Goal: Task Accomplishment & Management: Use online tool/utility

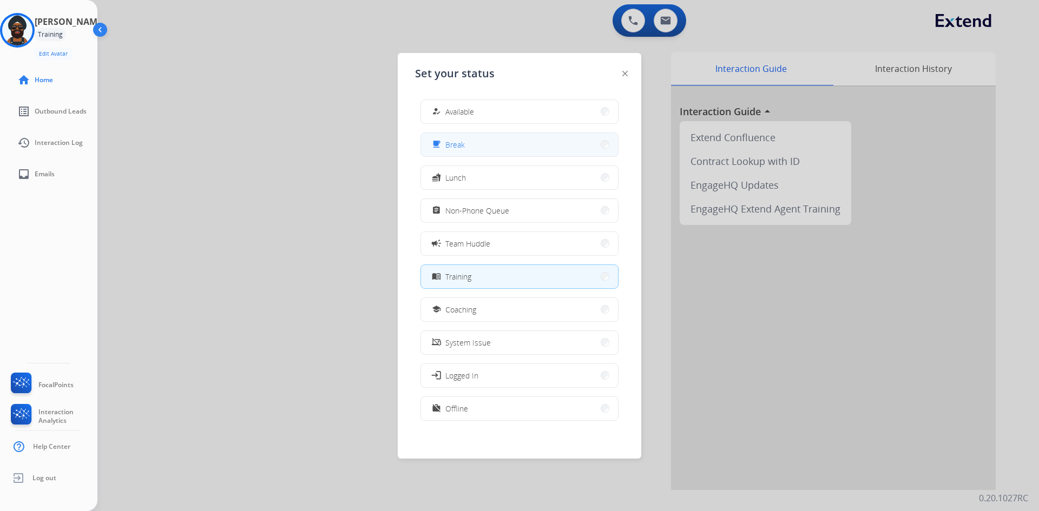
click at [461, 135] on button "free_breakfast Break" at bounding box center [519, 144] width 197 height 23
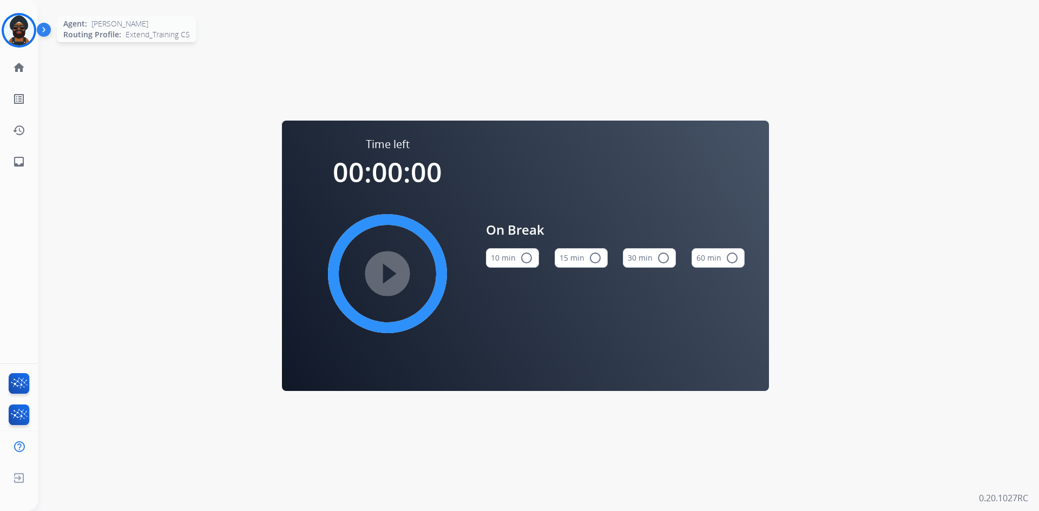
click at [22, 28] on img at bounding box center [19, 30] width 30 height 30
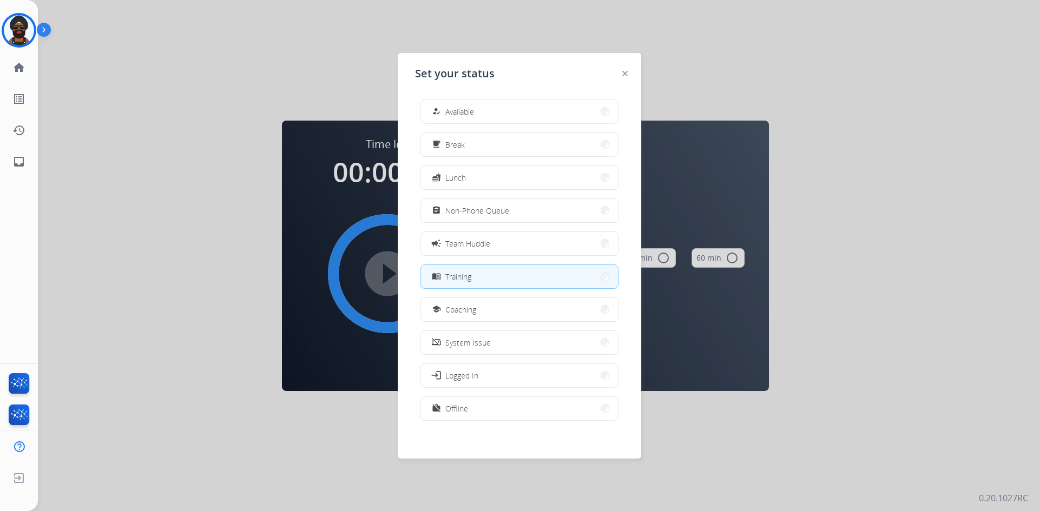
drag, startPoint x: 220, startPoint y: 254, endPoint x: 239, endPoint y: 237, distance: 25.3
click at [221, 252] on div at bounding box center [519, 255] width 1039 height 511
